Goal: Information Seeking & Learning: Learn about a topic

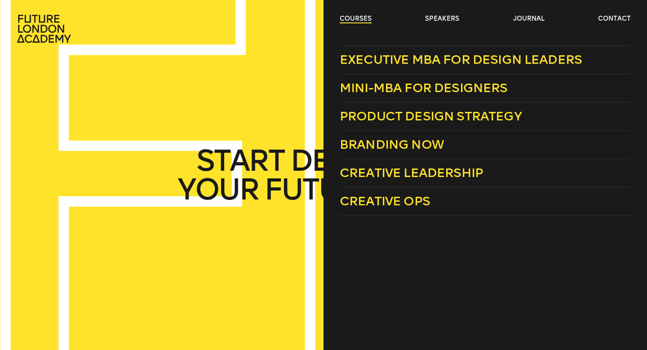
click at [351, 18] on link "courses" at bounding box center [356, 18] width 32 height 9
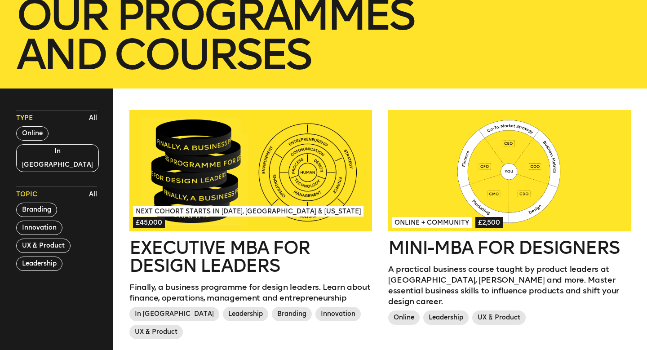
scroll to position [172, 0]
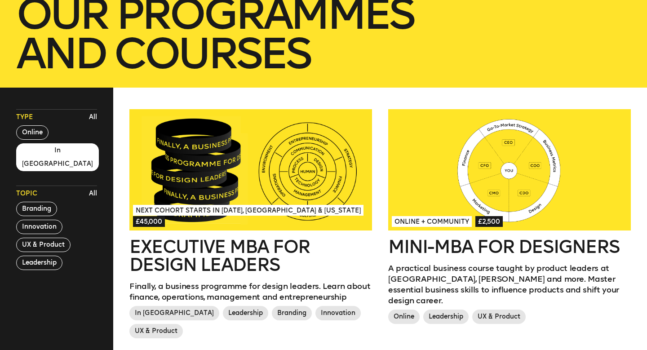
click at [39, 151] on button "In London" at bounding box center [57, 157] width 83 height 28
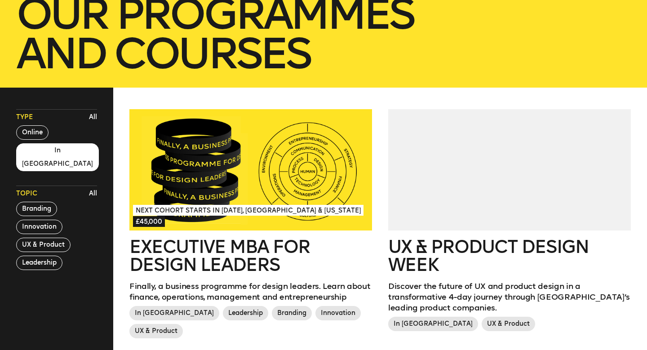
click at [382, 124] on div "UX & Product Design Week Discover the future of UX and product design in a tran…" at bounding box center [509, 234] width 259 height 251
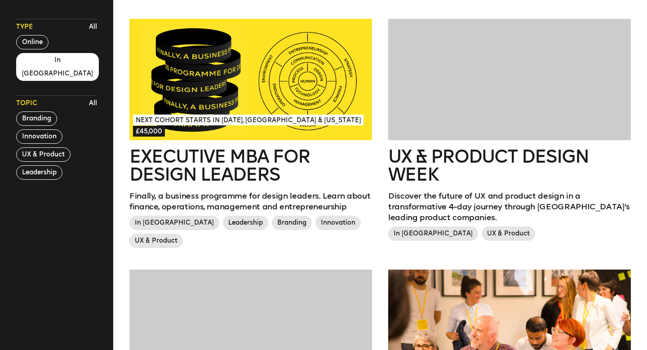
scroll to position [263, 0]
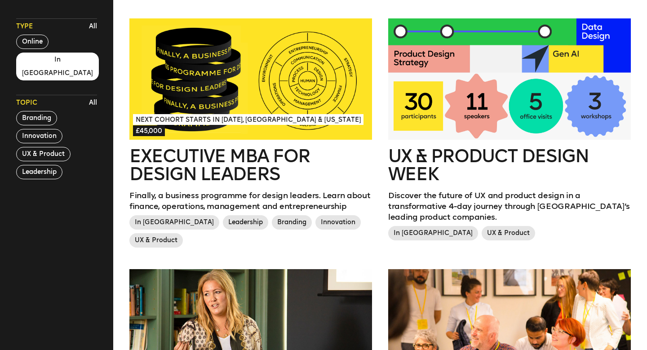
click at [377, 183] on div "Next Cohort Starts in July 2026, London & California £45,000 Executive MBA for …" at bounding box center [250, 143] width 259 height 251
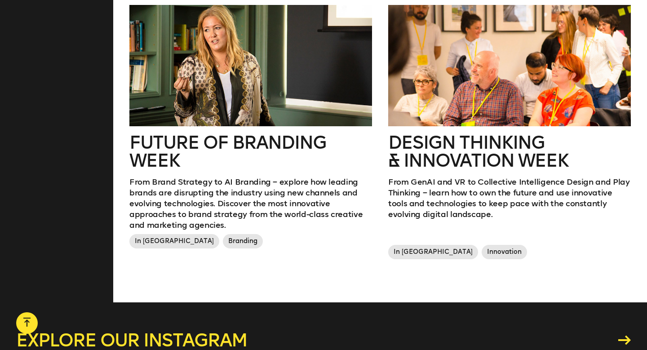
scroll to position [528, 0]
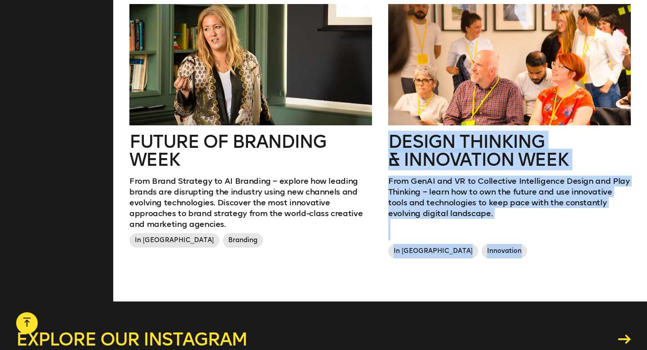
click at [513, 232] on p at bounding box center [509, 235] width 243 height 11
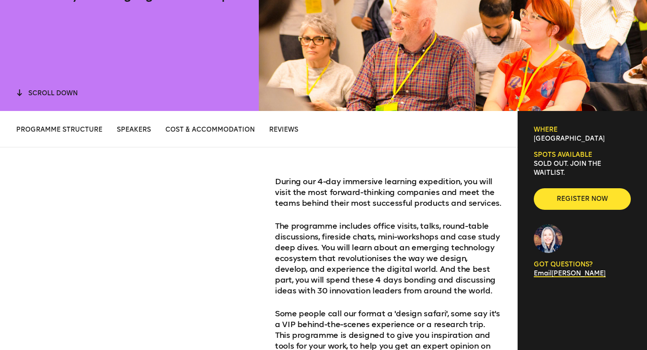
scroll to position [266, 0]
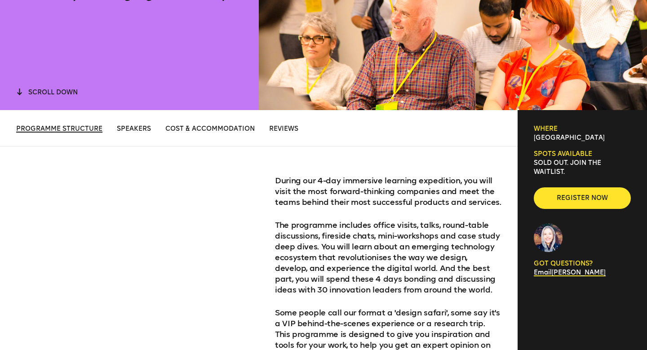
click at [78, 129] on span "Programme structure" at bounding box center [59, 129] width 86 height 8
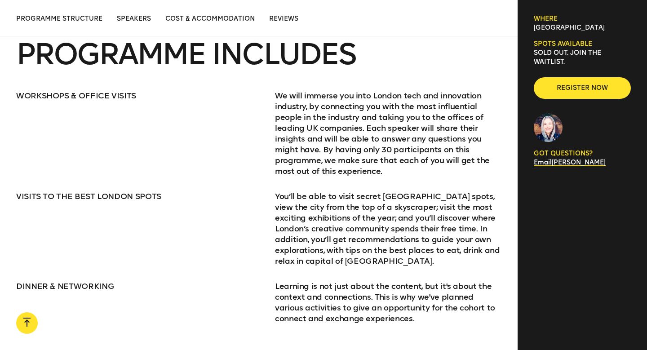
scroll to position [1148, 0]
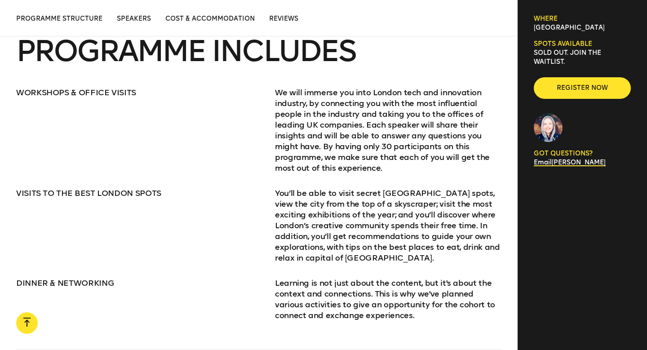
click at [321, 155] on p "We will immerse you into London tech and innovation industry, by connecting you…" at bounding box center [388, 130] width 227 height 86
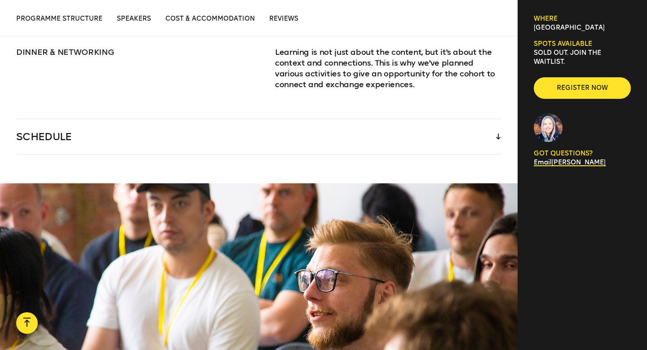
scroll to position [1393, 0]
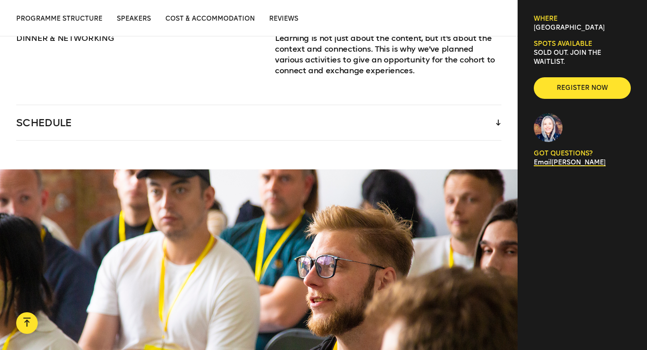
click at [320, 121] on div "SCHEDULE" at bounding box center [258, 122] width 485 height 35
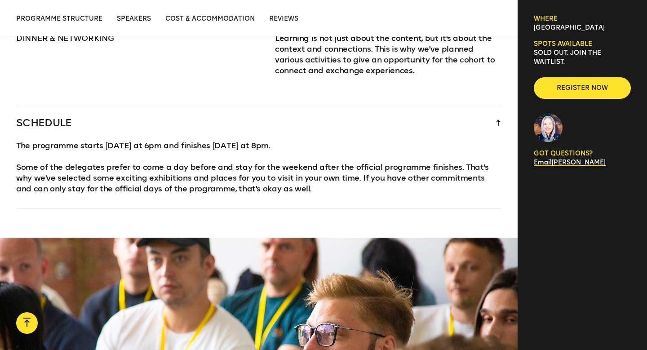
click at [246, 142] on p "The programme starts on Tuesday at 6pm and finishes on Friday at 8pm." at bounding box center [258, 145] width 485 height 11
click at [308, 176] on p "Some of the delegates prefer to come a day before and stay for the weekend afte…" at bounding box center [258, 178] width 485 height 32
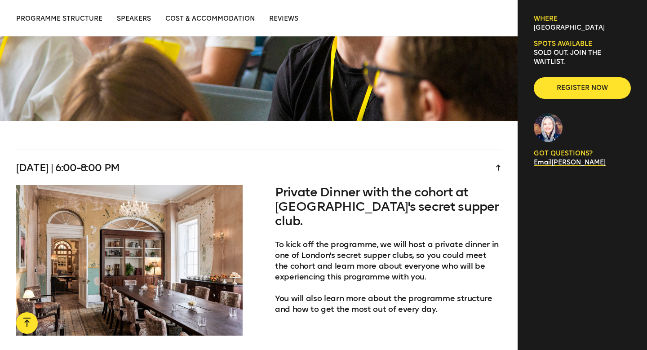
scroll to position [1771, 0]
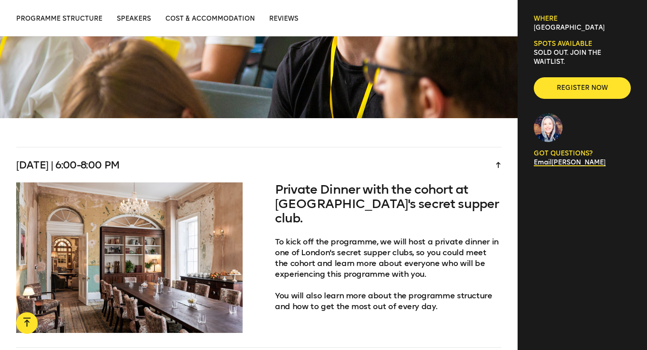
click at [279, 189] on h4 "Private Dinner with the cohort at London's secret supper club." at bounding box center [388, 203] width 227 height 43
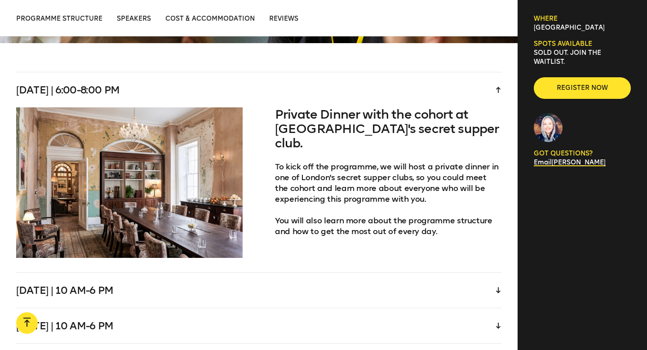
scroll to position [1847, 0]
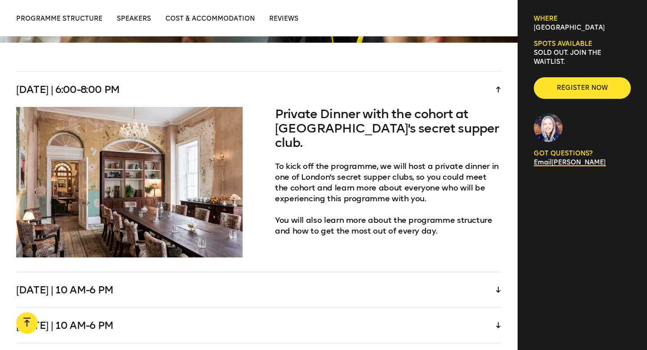
click at [326, 175] on p "To kick off the programme, we will host a private dinner in one of London's sec…" at bounding box center [388, 182] width 227 height 43
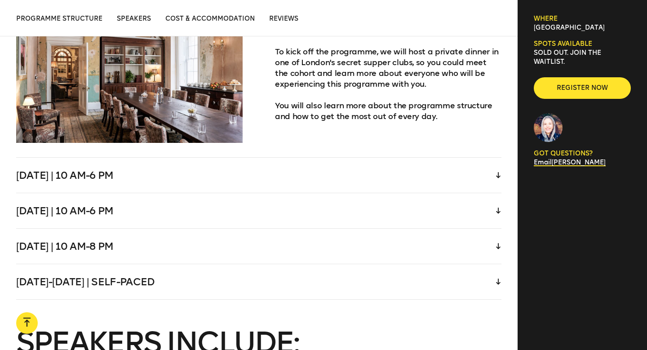
scroll to position [1962, 0]
click at [303, 177] on div "Wednesday | 10 am-6 pm" at bounding box center [258, 174] width 485 height 35
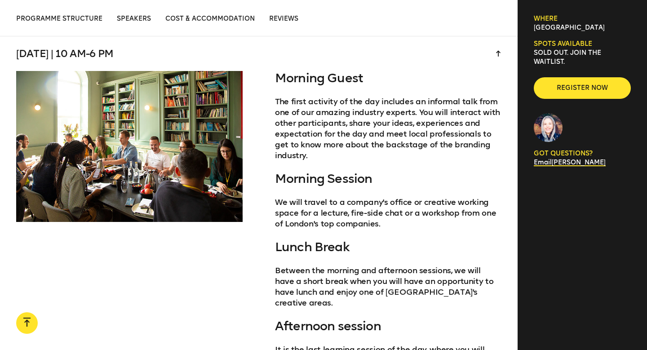
scroll to position [1918, 0]
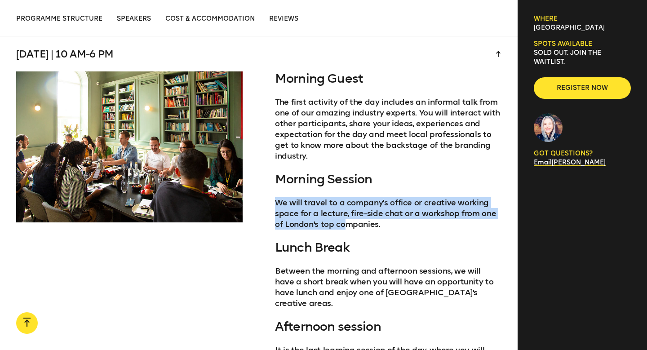
drag, startPoint x: 277, startPoint y: 202, endPoint x: 346, endPoint y: 219, distance: 70.8
click at [346, 219] on p "We will travel to a company's office or creative working space for a lecture, f…" at bounding box center [388, 213] width 227 height 32
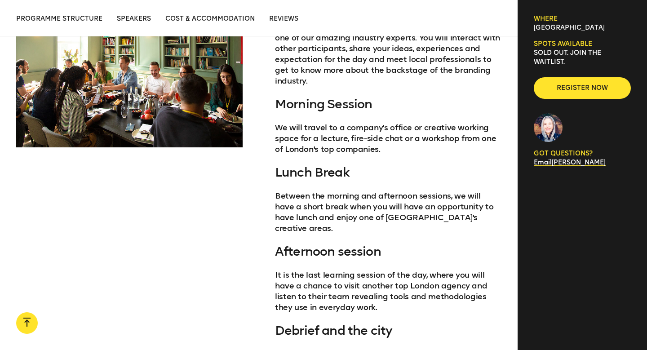
scroll to position [1994, 0]
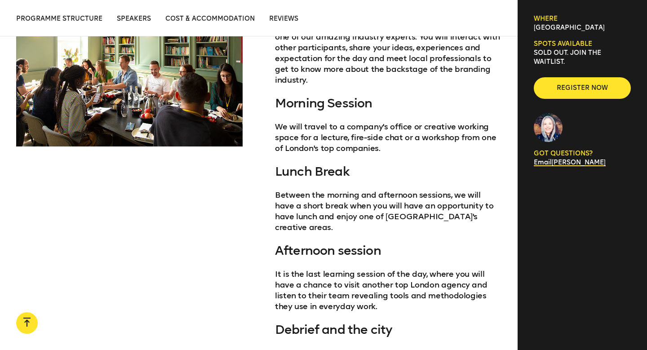
click at [346, 219] on p "Between the morning and afternoon sessions, we will have a short break when you…" at bounding box center [388, 211] width 227 height 43
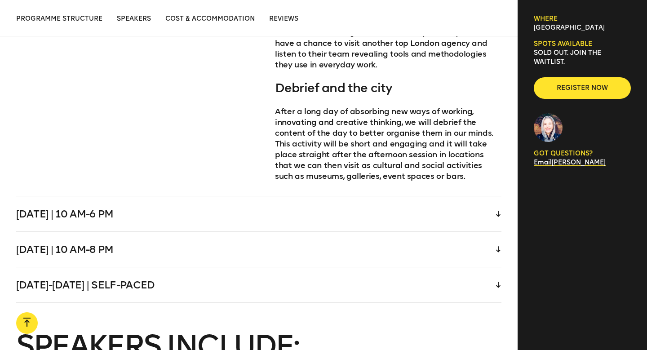
click at [324, 198] on div "Thursday | 10 am-6 pm" at bounding box center [258, 213] width 485 height 35
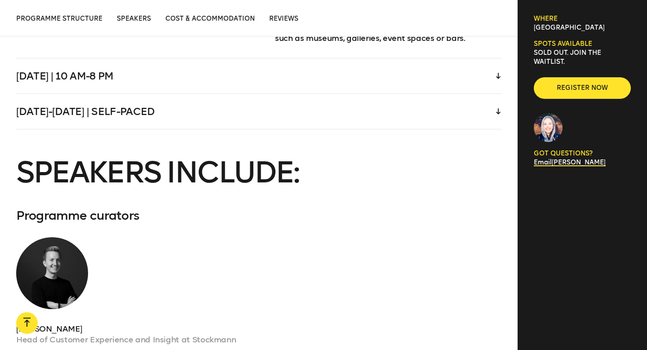
scroll to position [2407, 0]
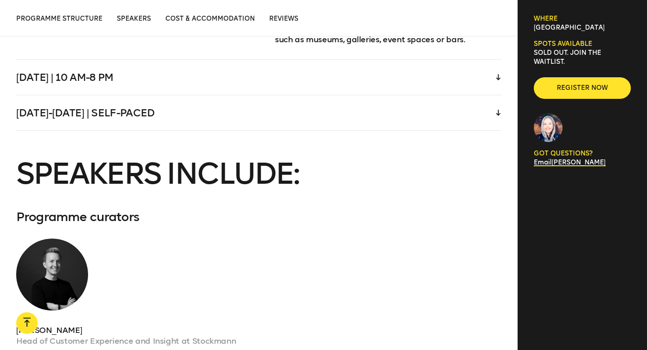
click at [259, 161] on h3 "SPEAKERS INCLUDE:" at bounding box center [258, 174] width 485 height 29
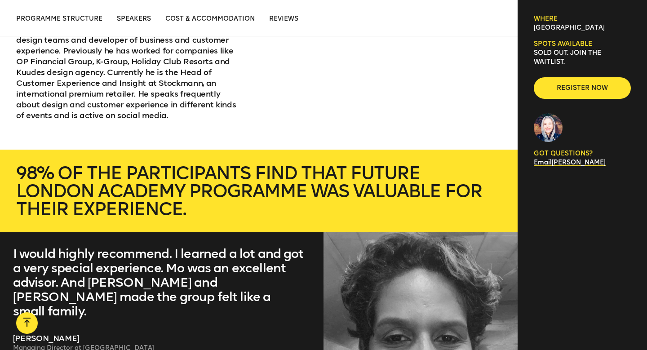
scroll to position [2773, 0]
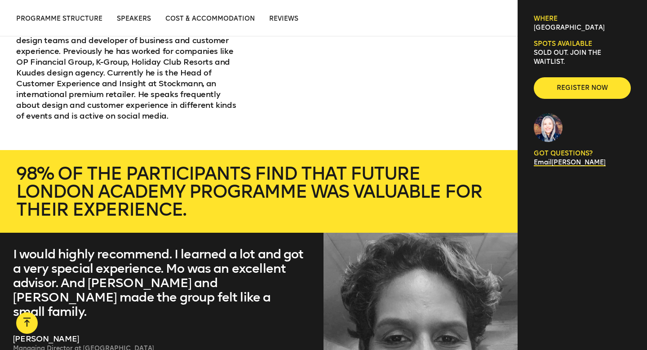
click at [278, 164] on p "98% of the participants find that Future London Academy programme was valuable …" at bounding box center [258, 191] width 485 height 54
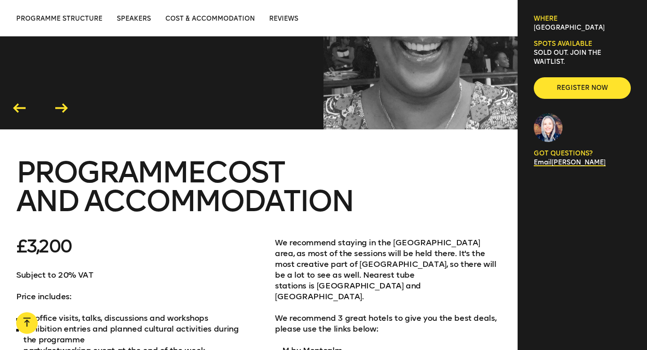
scroll to position [3120, 0]
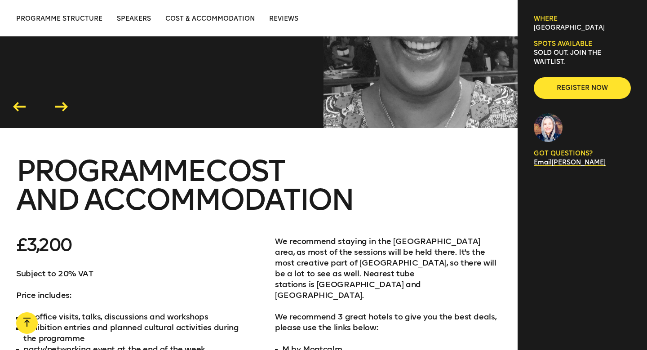
click at [237, 167] on span "PROGRAMME COST AND ACCOMMODATION" at bounding box center [184, 185] width 337 height 64
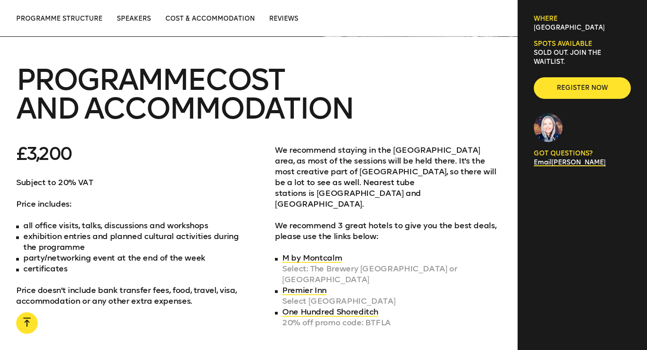
scroll to position [3210, 0]
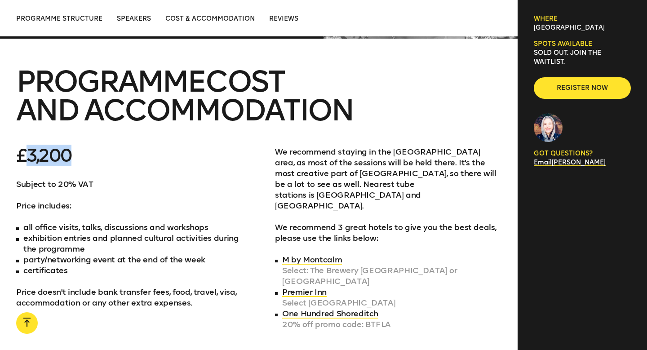
drag, startPoint x: 70, startPoint y: 144, endPoint x: 29, endPoint y: 140, distance: 41.1
click at [29, 147] on p "£3,200" at bounding box center [129, 156] width 227 height 18
copy p "3,200"
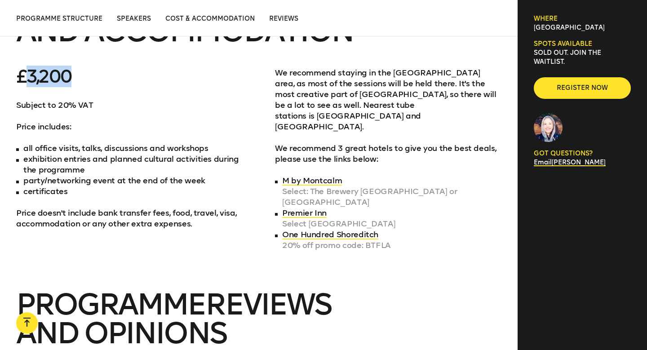
scroll to position [3291, 0]
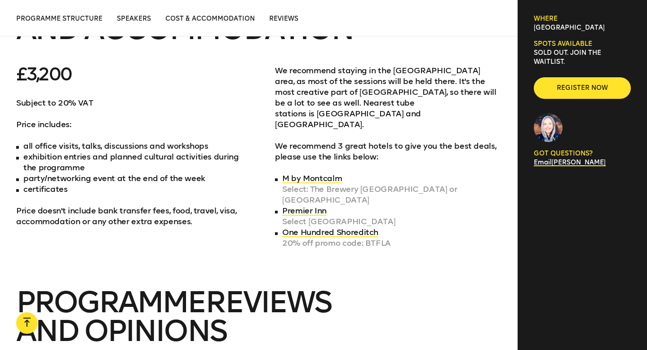
click at [177, 214] on p "Price doesn't include bank transfer fees, food, travel, visa, accommodation or …" at bounding box center [129, 216] width 227 height 22
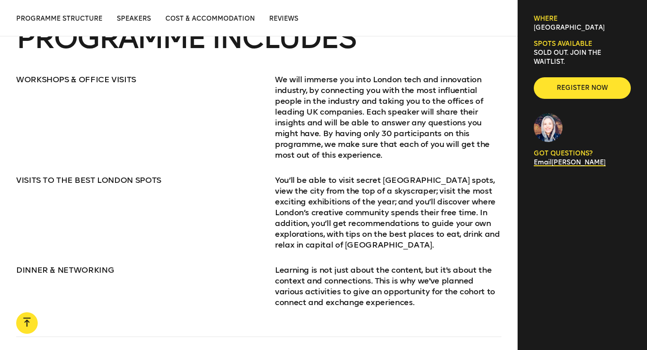
scroll to position [1136, 0]
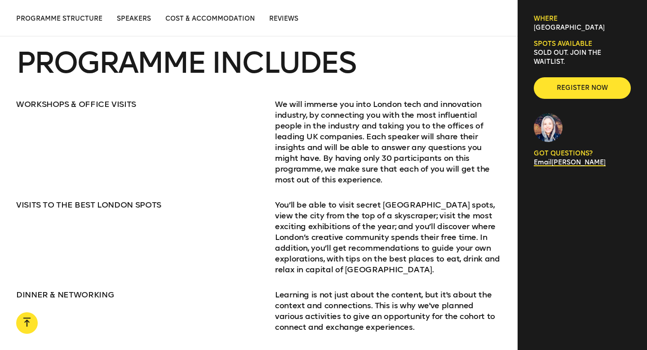
click at [433, 137] on p "We will immerse you into London tech and innovation industry, by connecting you…" at bounding box center [388, 142] width 227 height 86
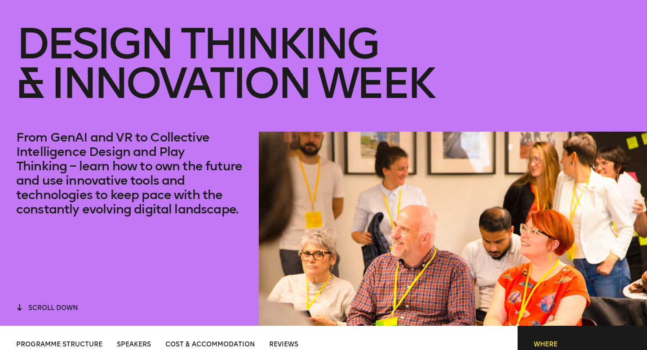
scroll to position [0, 0]
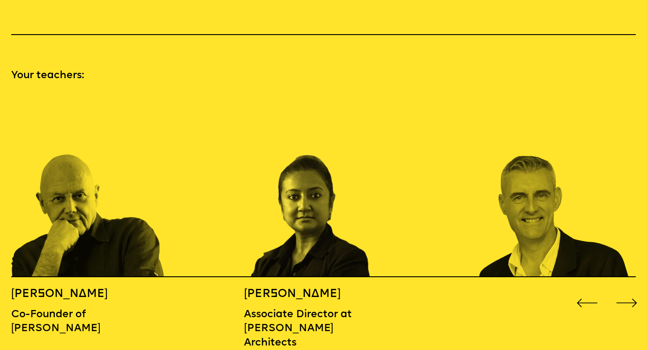
scroll to position [956, 0]
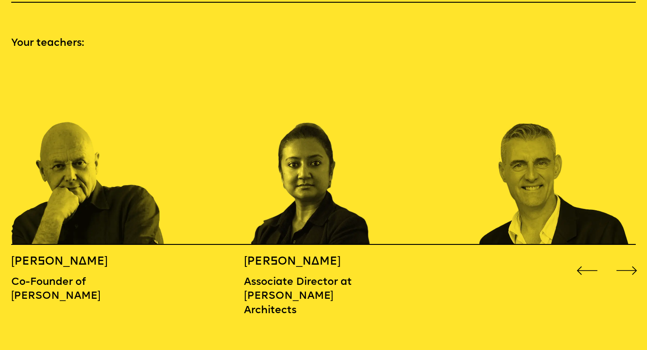
click at [631, 262] on div "Next slide" at bounding box center [627, 271] width 26 height 26
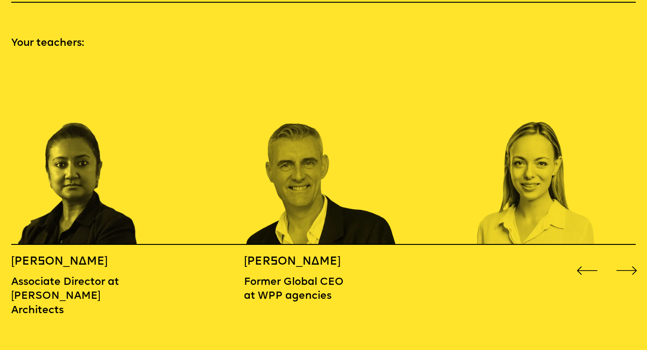
click at [630, 261] on div "Next slide" at bounding box center [627, 271] width 26 height 26
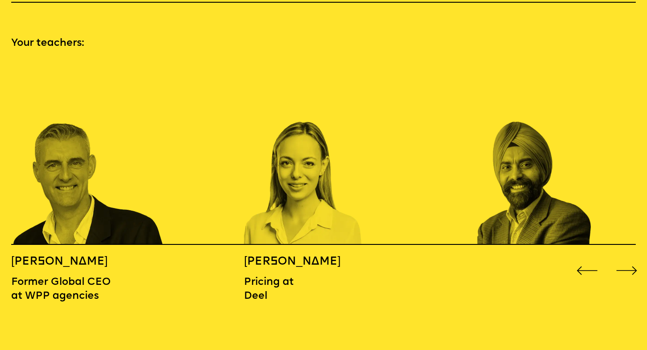
click at [630, 261] on div "Next slide" at bounding box center [627, 271] width 26 height 26
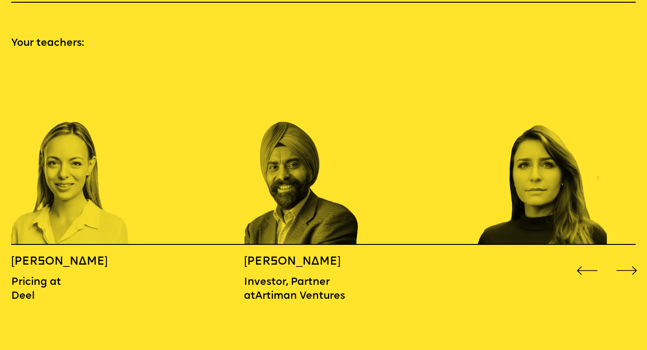
click at [630, 261] on div "Next slide" at bounding box center [627, 271] width 26 height 26
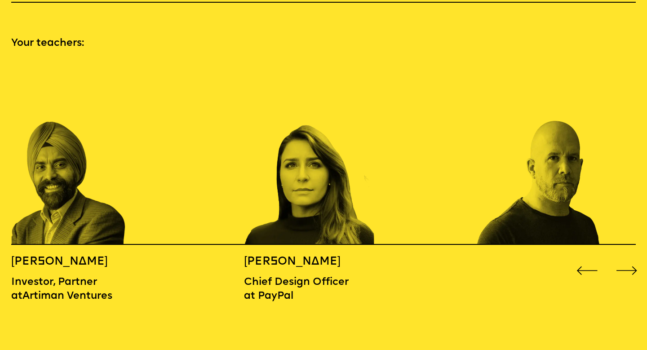
click at [630, 261] on div "Next slide" at bounding box center [627, 271] width 26 height 26
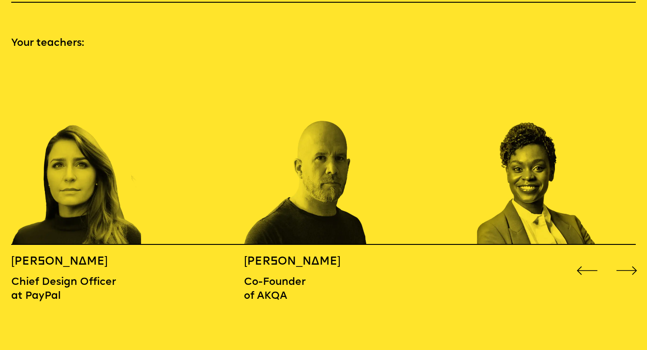
click at [630, 261] on div "Next slide" at bounding box center [627, 271] width 26 height 26
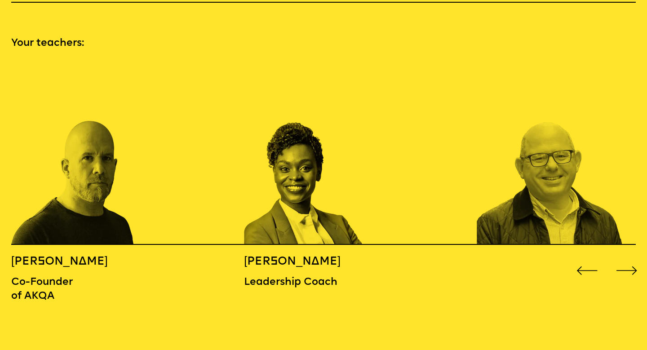
click at [630, 261] on div "Next slide" at bounding box center [627, 271] width 26 height 26
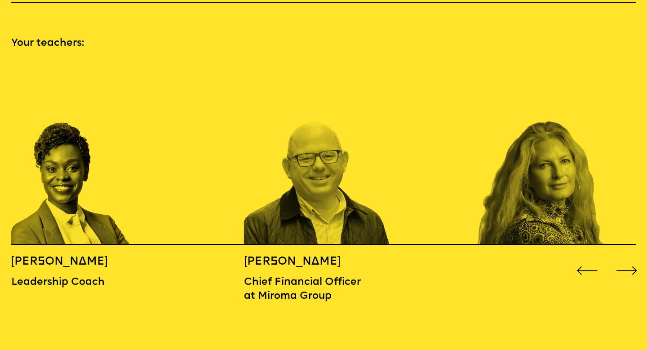
click at [630, 261] on div "Next slide" at bounding box center [627, 271] width 26 height 26
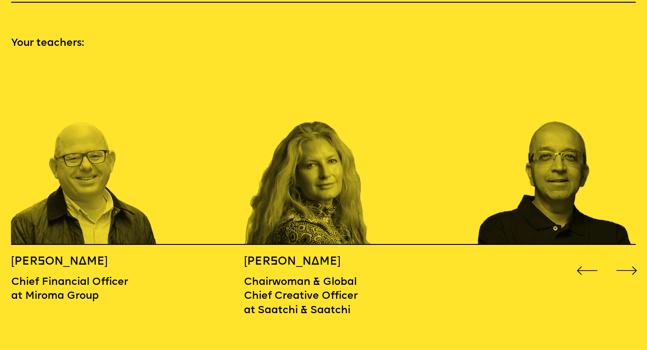
click at [630, 261] on div "Next slide" at bounding box center [627, 271] width 26 height 26
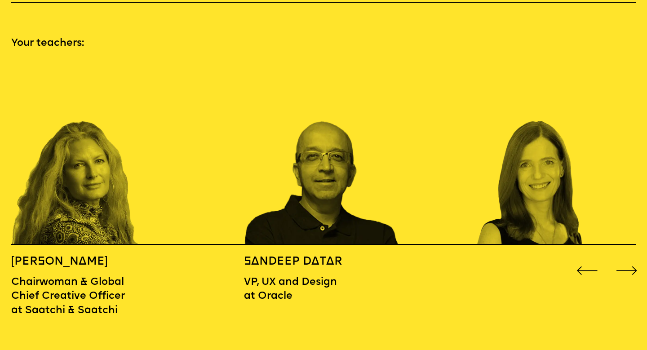
click at [630, 261] on div "Next slide" at bounding box center [627, 271] width 26 height 26
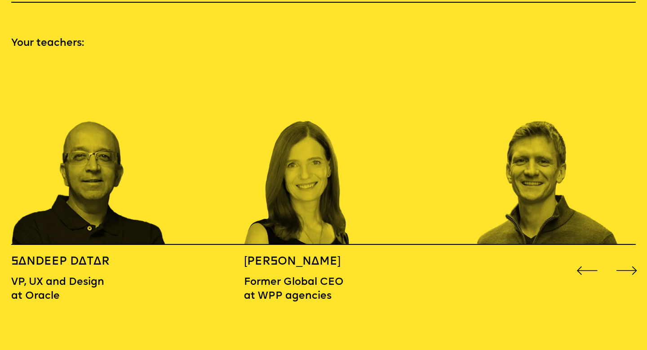
click at [632, 258] on div "Next slide" at bounding box center [627, 271] width 26 height 26
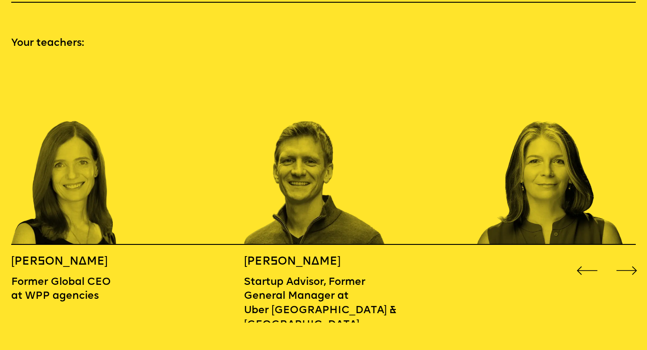
click at [632, 258] on div "Next slide" at bounding box center [627, 271] width 26 height 26
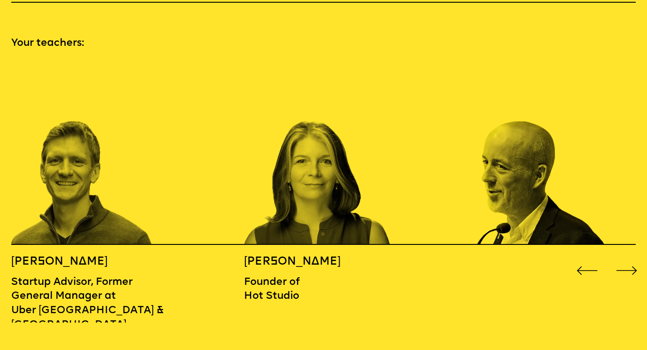
click at [632, 258] on div "Next slide" at bounding box center [627, 271] width 26 height 26
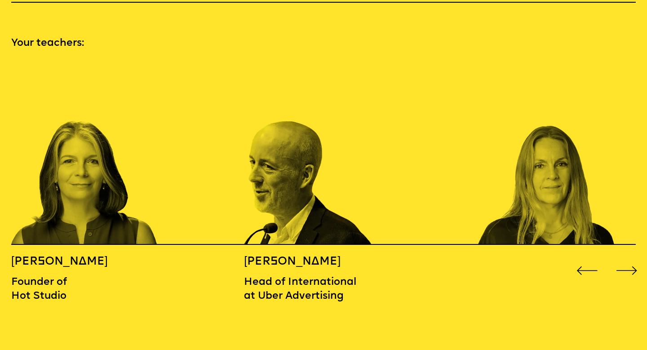
click at [632, 258] on div "Next slide" at bounding box center [627, 271] width 26 height 26
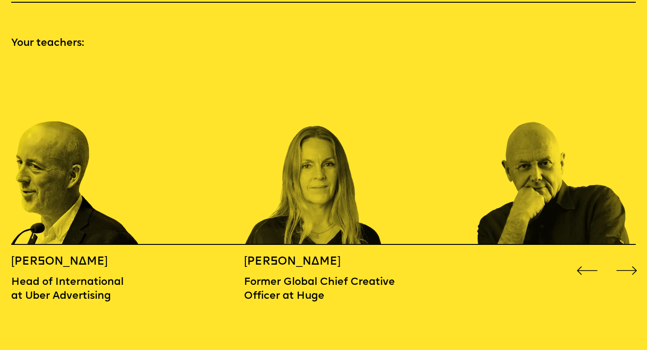
click at [632, 258] on div "Next slide" at bounding box center [627, 271] width 26 height 26
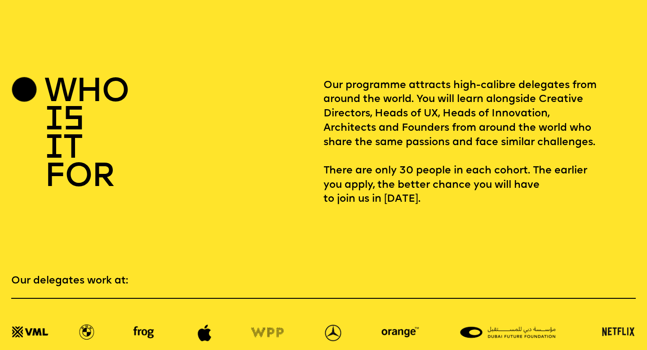
scroll to position [1303, 0]
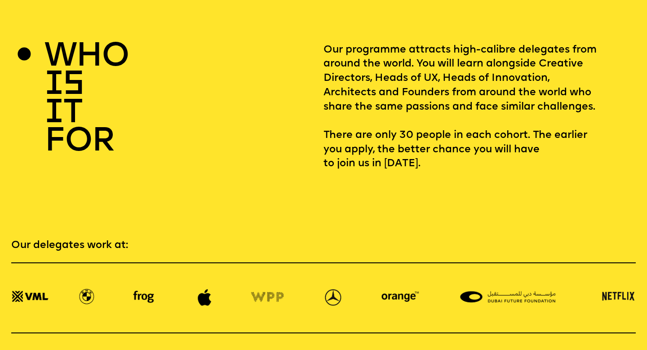
click at [487, 46] on p "Our programme attracts high-calibre delegates from around the world. You will l…" at bounding box center [480, 107] width 312 height 128
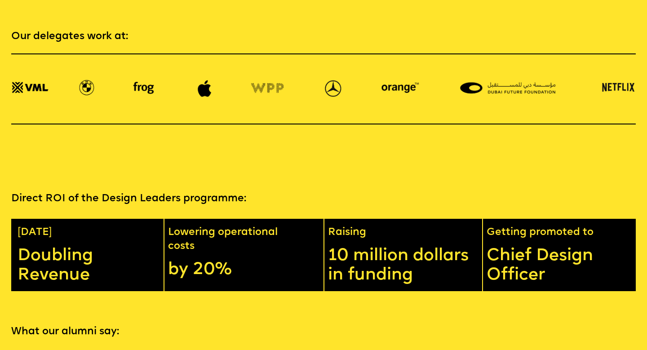
scroll to position [1511, 0]
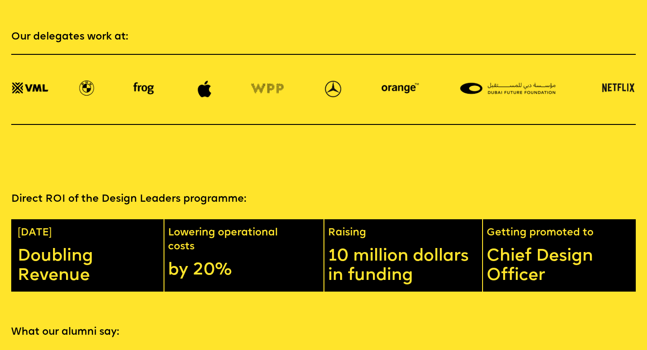
click at [63, 247] on p "Doubling Revenue" at bounding box center [87, 266] width 139 height 39
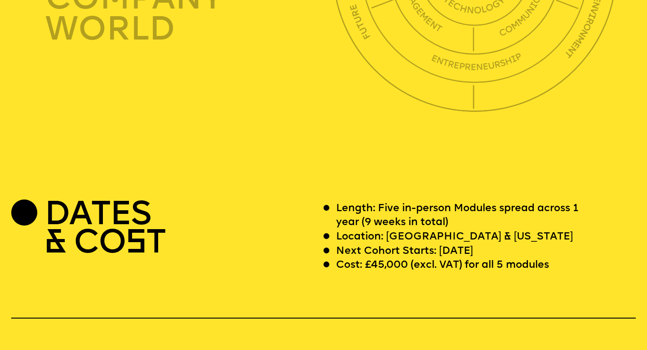
scroll to position [2497, 0]
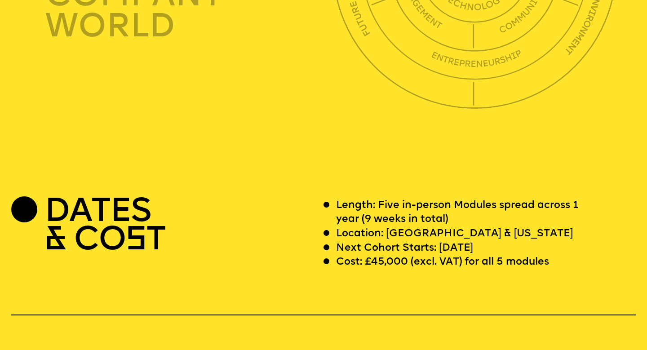
click at [406, 255] on p "Cost: £45,000 (excl. VAT) for all 5 modules" at bounding box center [442, 262] width 213 height 14
drag, startPoint x: 406, startPoint y: 248, endPoint x: 372, endPoint y: 245, distance: 34.2
click at [372, 255] on p "Cost: £45,000 (excl. VAT) for all 5 modules" at bounding box center [442, 262] width 213 height 14
copy p "45,000"
click at [438, 255] on p "Cost: £45,000 (excl. VAT) for all 5 modules" at bounding box center [442, 262] width 213 height 14
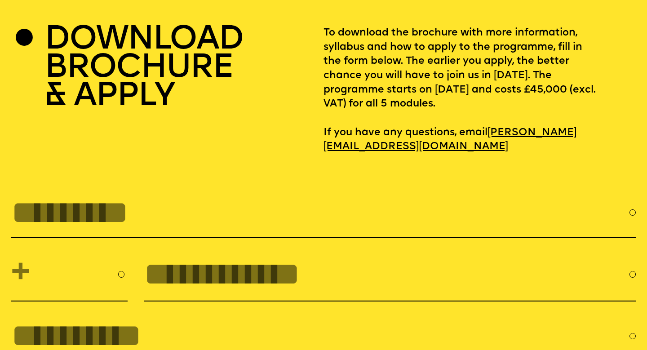
scroll to position [2832, 0]
